Goal: Communication & Community: Answer question/provide support

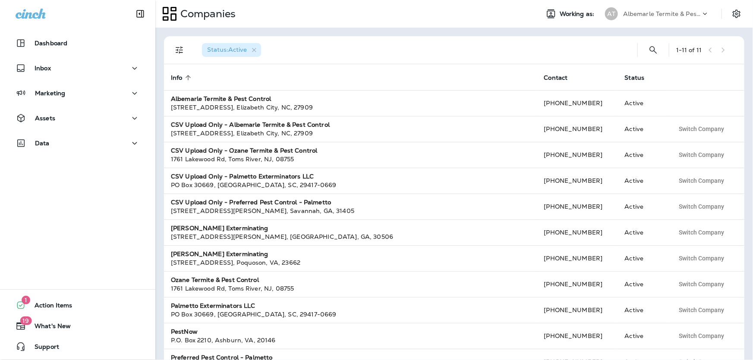
click at [678, 16] on p "Albemarle Termite & Pest Control" at bounding box center [662, 13] width 78 height 7
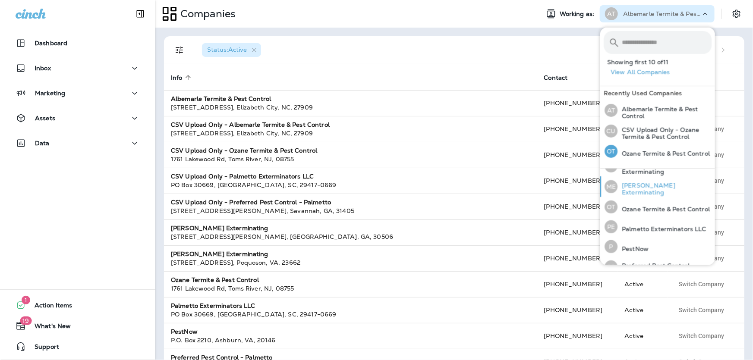
scroll to position [117, 0]
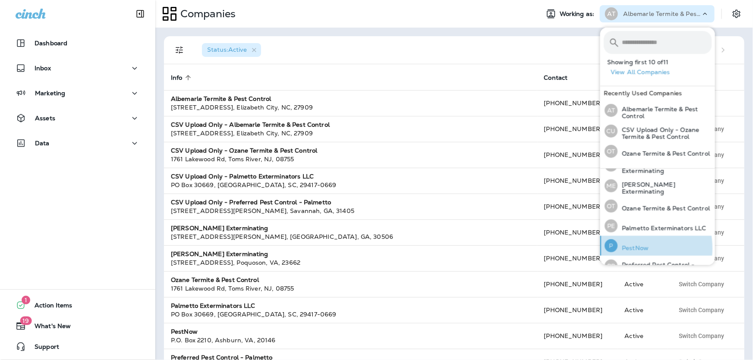
click at [631, 252] on p "PestNow" at bounding box center [633, 248] width 31 height 7
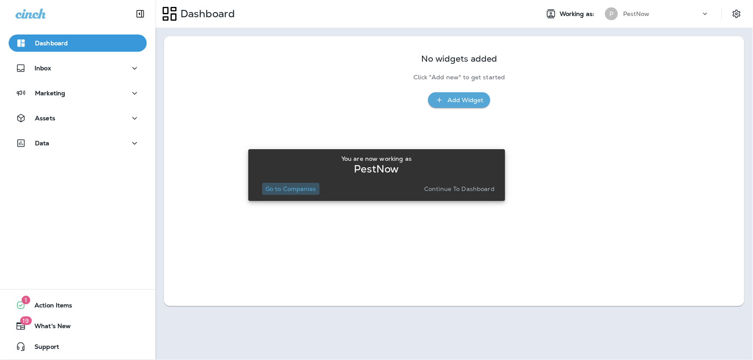
click at [282, 190] on p "Go to Companies" at bounding box center [290, 189] width 51 height 7
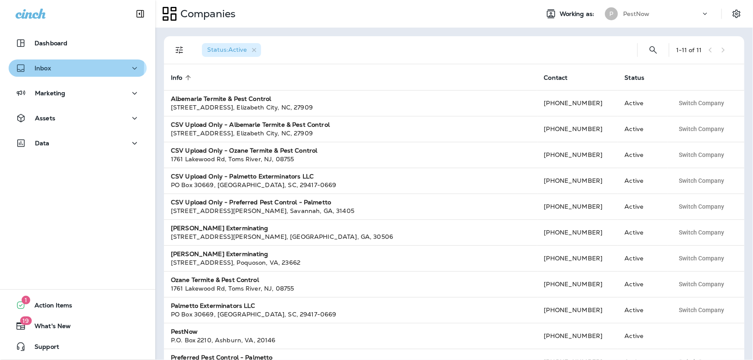
click at [43, 65] on p "Inbox" at bounding box center [43, 68] width 16 height 7
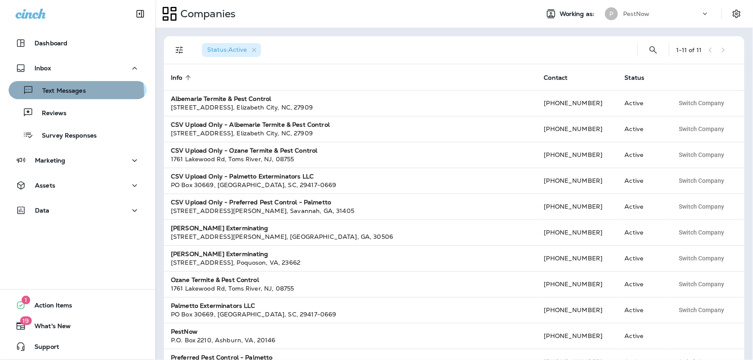
click at [52, 95] on p "Text Messages" at bounding box center [60, 91] width 52 height 8
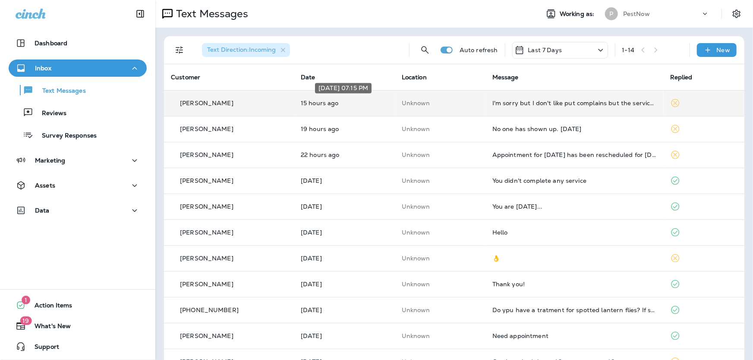
click at [343, 106] on p "15 hours ago" at bounding box center [344, 103] width 87 height 7
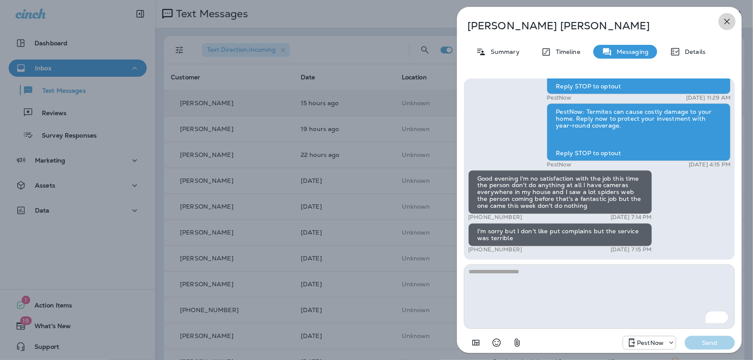
click at [727, 19] on icon "button" at bounding box center [727, 21] width 10 height 10
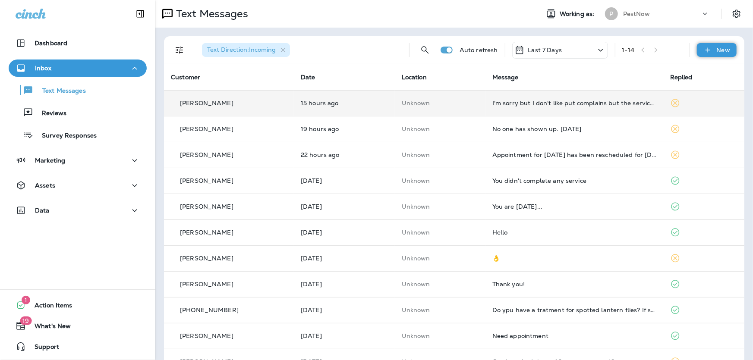
click at [706, 50] on icon at bounding box center [708, 50] width 9 height 9
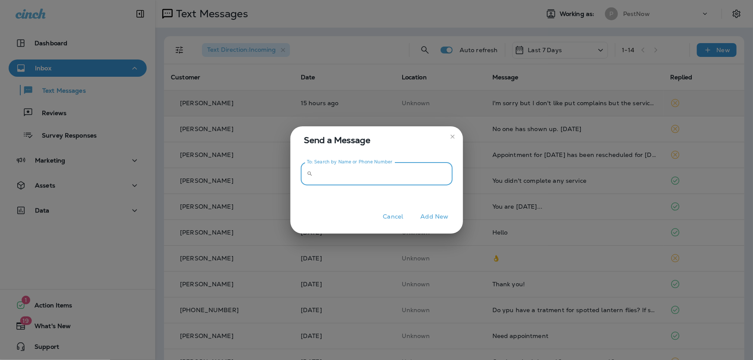
click at [325, 180] on input "To: Search by Name or Phone Number" at bounding box center [384, 174] width 136 height 23
type input "**********"
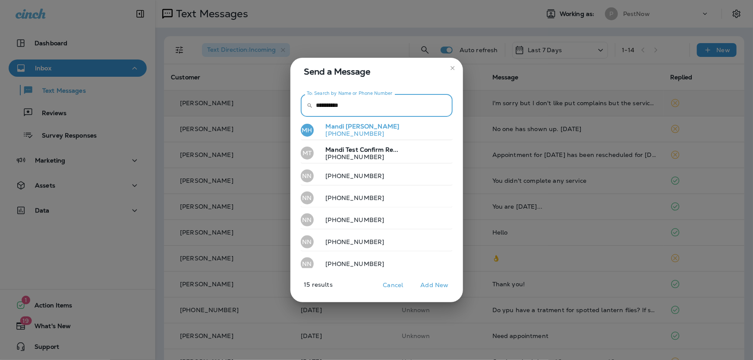
drag, startPoint x: 359, startPoint y: 170, endPoint x: 368, endPoint y: 132, distance: 38.7
click at [368, 132] on div "**********" at bounding box center [377, 181] width 152 height 174
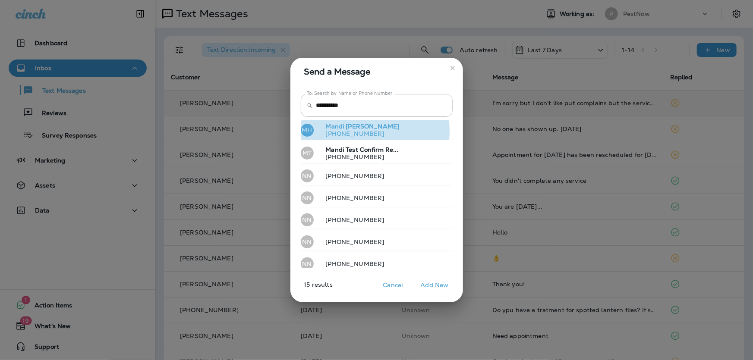
click at [361, 131] on p "[PHONE_NUMBER]" at bounding box center [359, 133] width 81 height 7
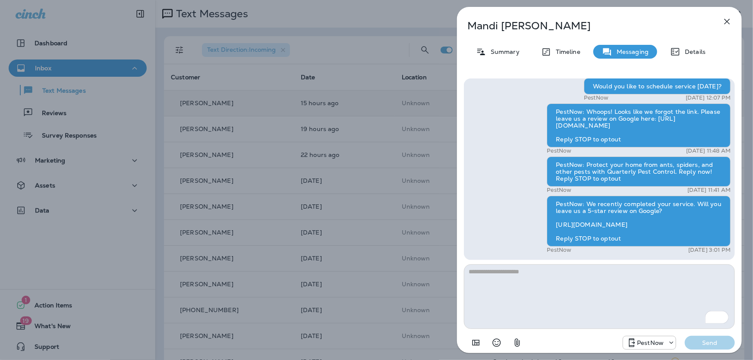
click at [544, 285] on textarea "To enrich screen reader interactions, please activate Accessibility in Grammarl…" at bounding box center [599, 297] width 271 height 65
type textarea "****"
click at [704, 347] on button "Send" at bounding box center [710, 343] width 50 height 14
